Goal: Find specific page/section: Find specific page/section

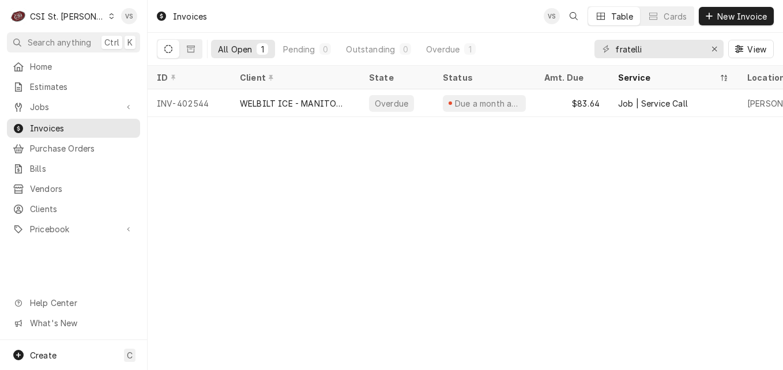
click at [108, 19] on div "Dynamic Content Wrapper" at bounding box center [111, 16] width 6 height 8
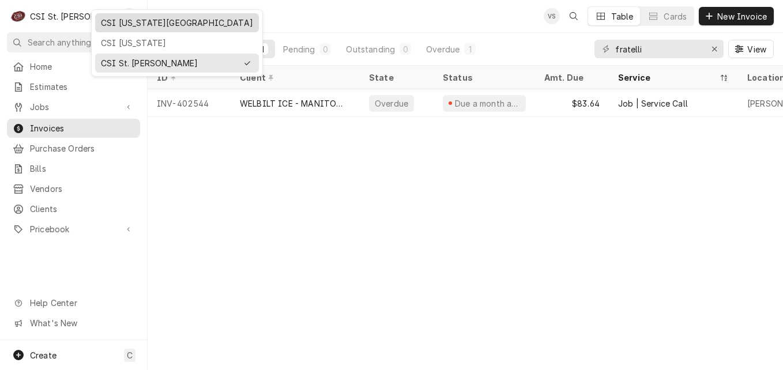
click at [118, 29] on div "CSI [US_STATE][GEOGRAPHIC_DATA]" at bounding box center [177, 22] width 164 height 19
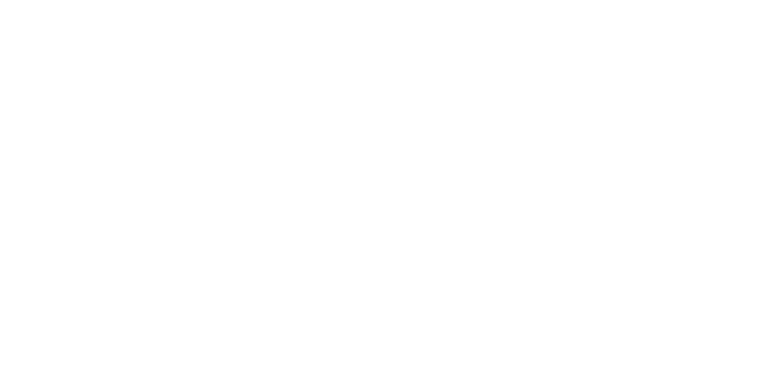
click at [647, 48] on div "Dynamic Content Wrapper" at bounding box center [391, 185] width 783 height 370
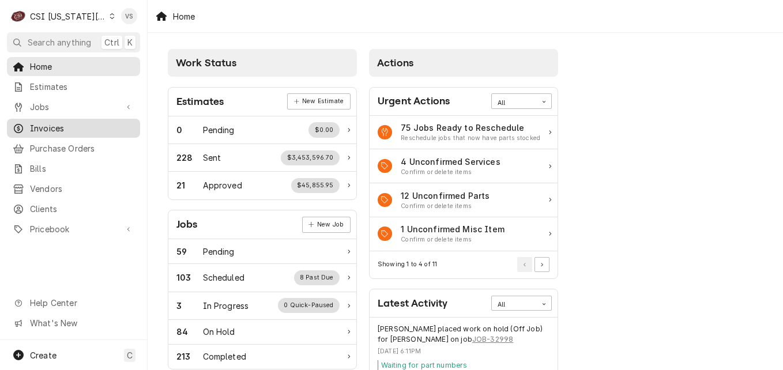
click at [70, 123] on span "Invoices" at bounding box center [82, 128] width 104 height 12
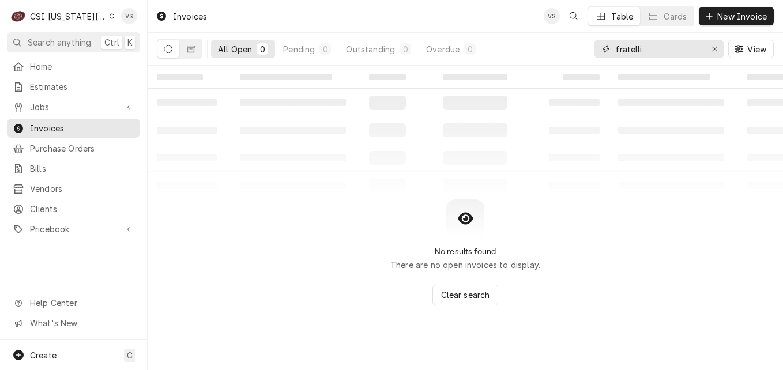
click at [607, 56] on div "fratelli" at bounding box center [658, 49] width 129 height 18
type input "3"
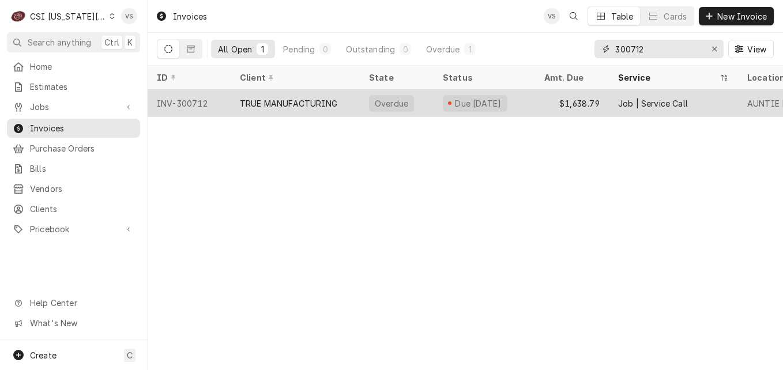
type input "300712"
click at [295, 107] on div "TRUE MANUFACTURING" at bounding box center [288, 103] width 97 height 12
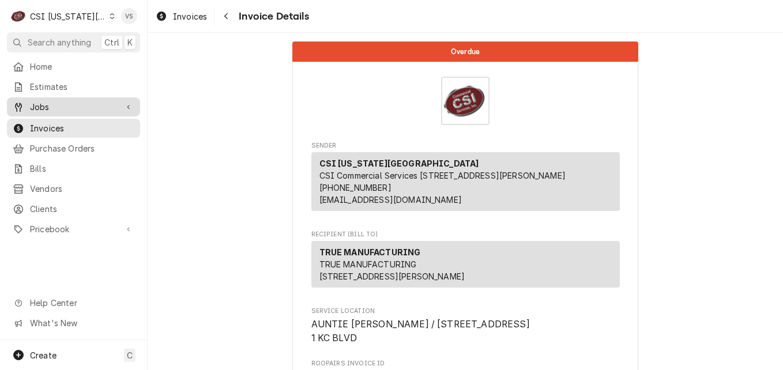
click at [62, 105] on span "Jobs" at bounding box center [73, 107] width 87 height 12
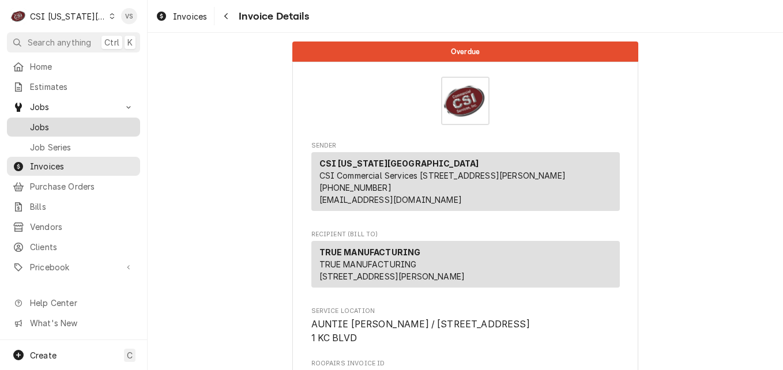
click at [48, 125] on span "Jobs" at bounding box center [82, 127] width 104 height 12
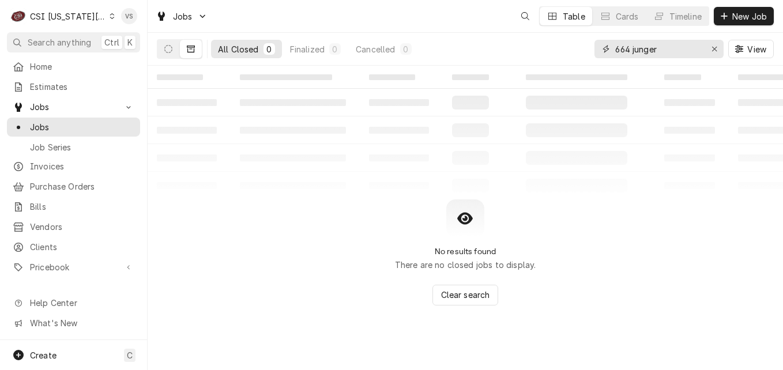
click at [663, 47] on input "664 junger" at bounding box center [658, 49] width 86 height 18
click at [595, 55] on div "664 junger" at bounding box center [658, 49] width 129 height 18
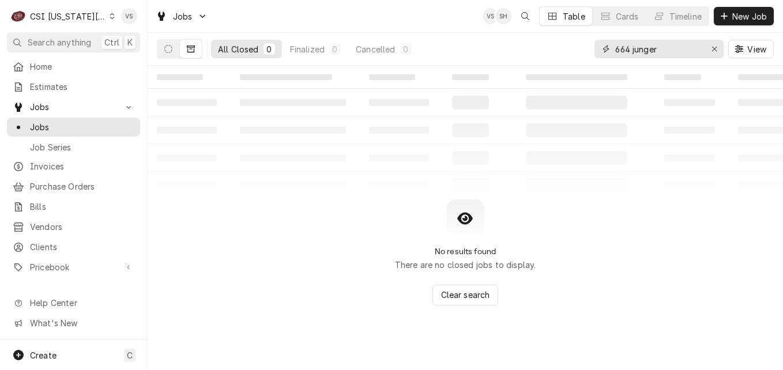
type input "3"
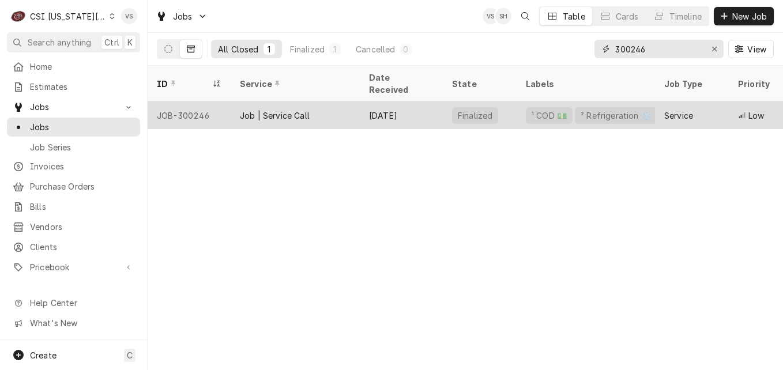
type input "300246"
click at [230, 106] on div "JOB-300246" at bounding box center [189, 115] width 83 height 28
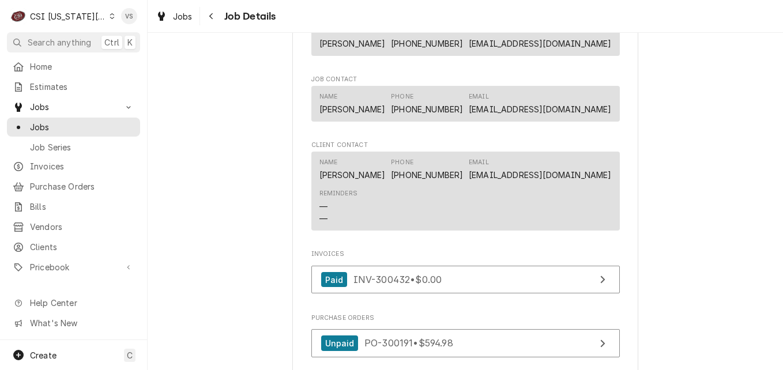
scroll to position [980, 0]
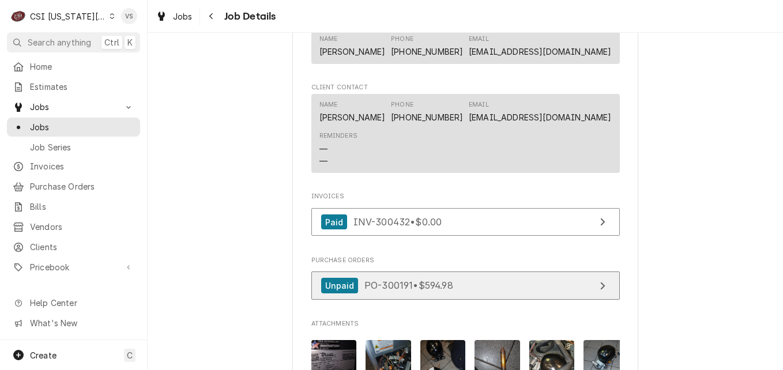
click at [383, 285] on span "PO-300191 • $594.98" at bounding box center [408, 285] width 89 height 12
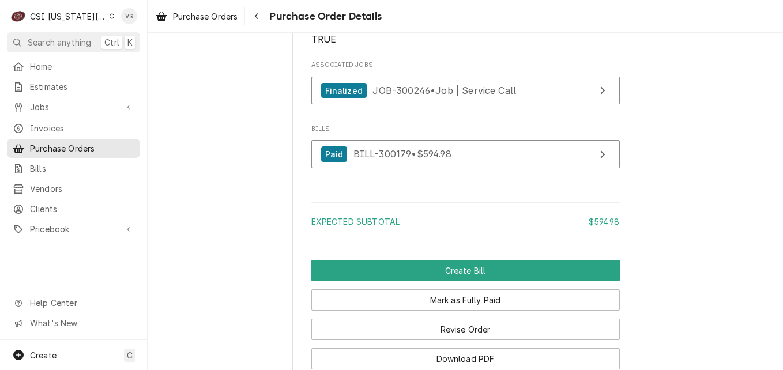
scroll to position [1286, 0]
